Goal: Task Accomplishment & Management: Use online tool/utility

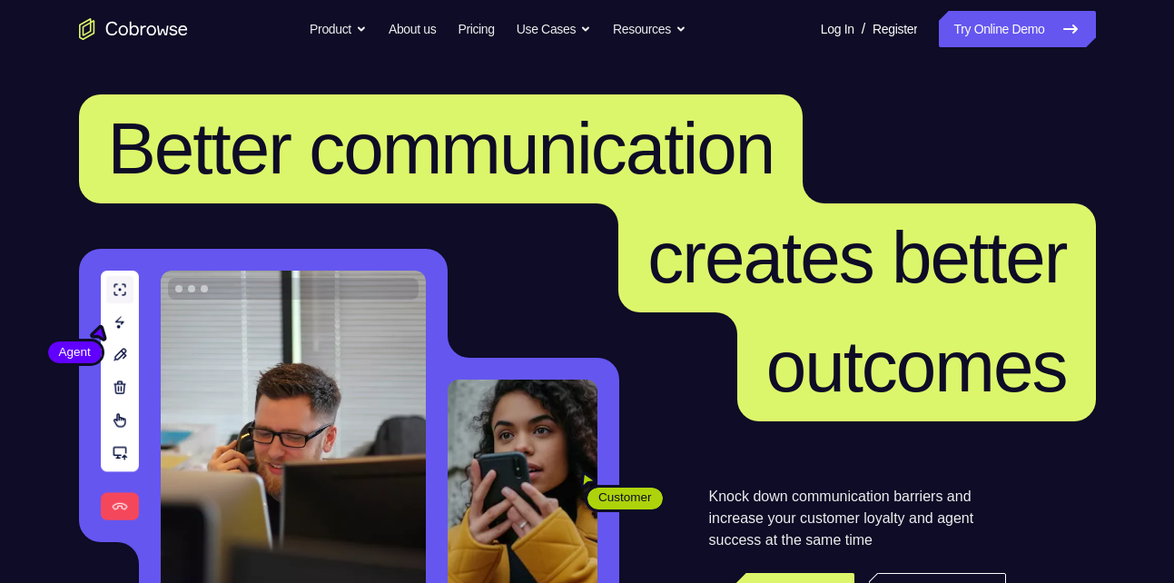
click at [1014, 15] on link "Try Online Demo" at bounding box center [1017, 29] width 156 height 36
drag, startPoint x: 0, startPoint y: 0, endPoint x: 1014, endPoint y: 15, distance: 1014.1
click at [1014, 15] on link "Try Online Demo" at bounding box center [1017, 29] width 156 height 36
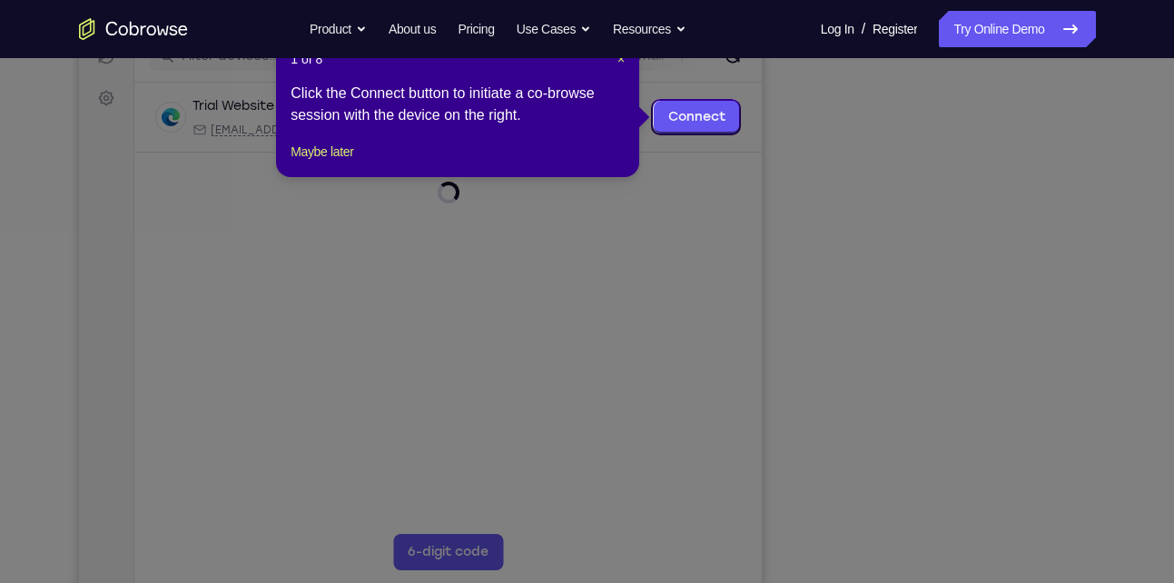
scroll to position [251, 0]
click at [621, 54] on nav "Go back Powerful, Flexible and Trustworthy. Avoid all extra friction for both A…" at bounding box center [587, 29] width 1174 height 58
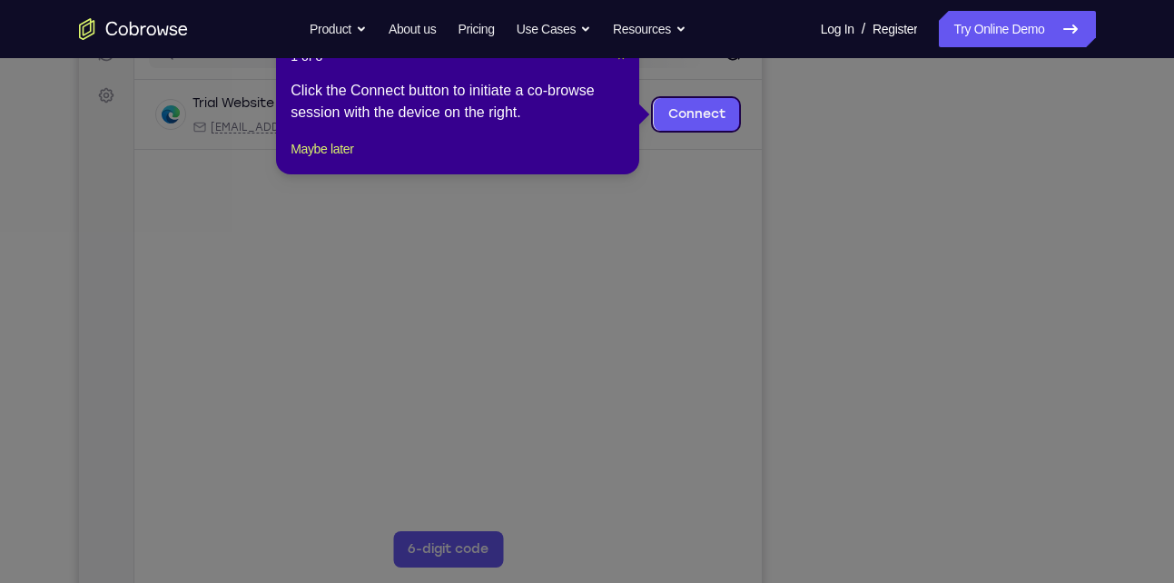
click at [621, 63] on span "×" at bounding box center [620, 56] width 7 height 15
